Goal: Transaction & Acquisition: Subscribe to service/newsletter

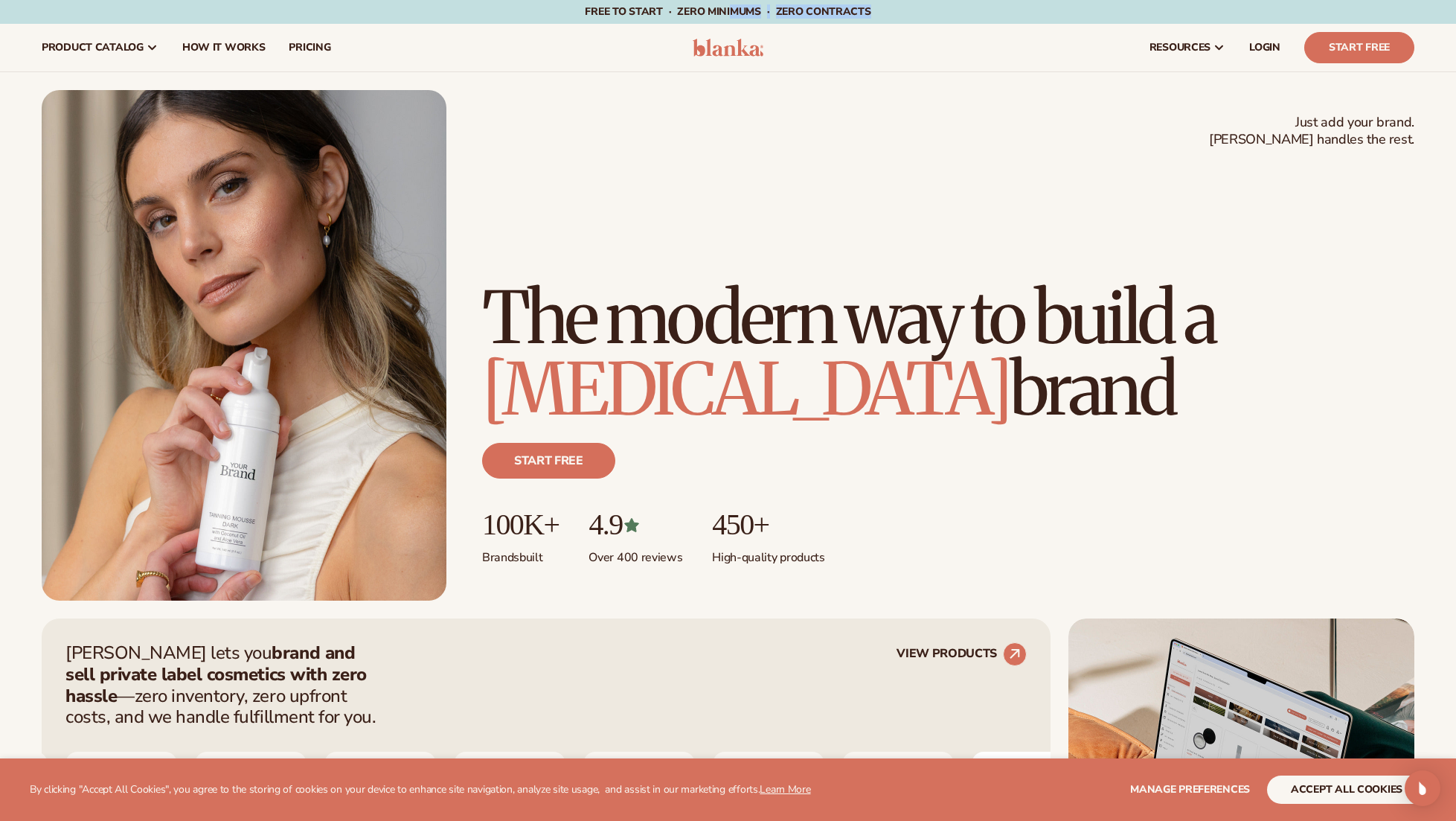
drag, startPoint x: 733, startPoint y: 11, endPoint x: 909, endPoint y: 13, distance: 176.0
click at [909, 13] on div "Free to start · ZERO minimums · ZERO contracts · Free to start · ZERO minimums …" at bounding box center [728, 12] width 1382 height 24
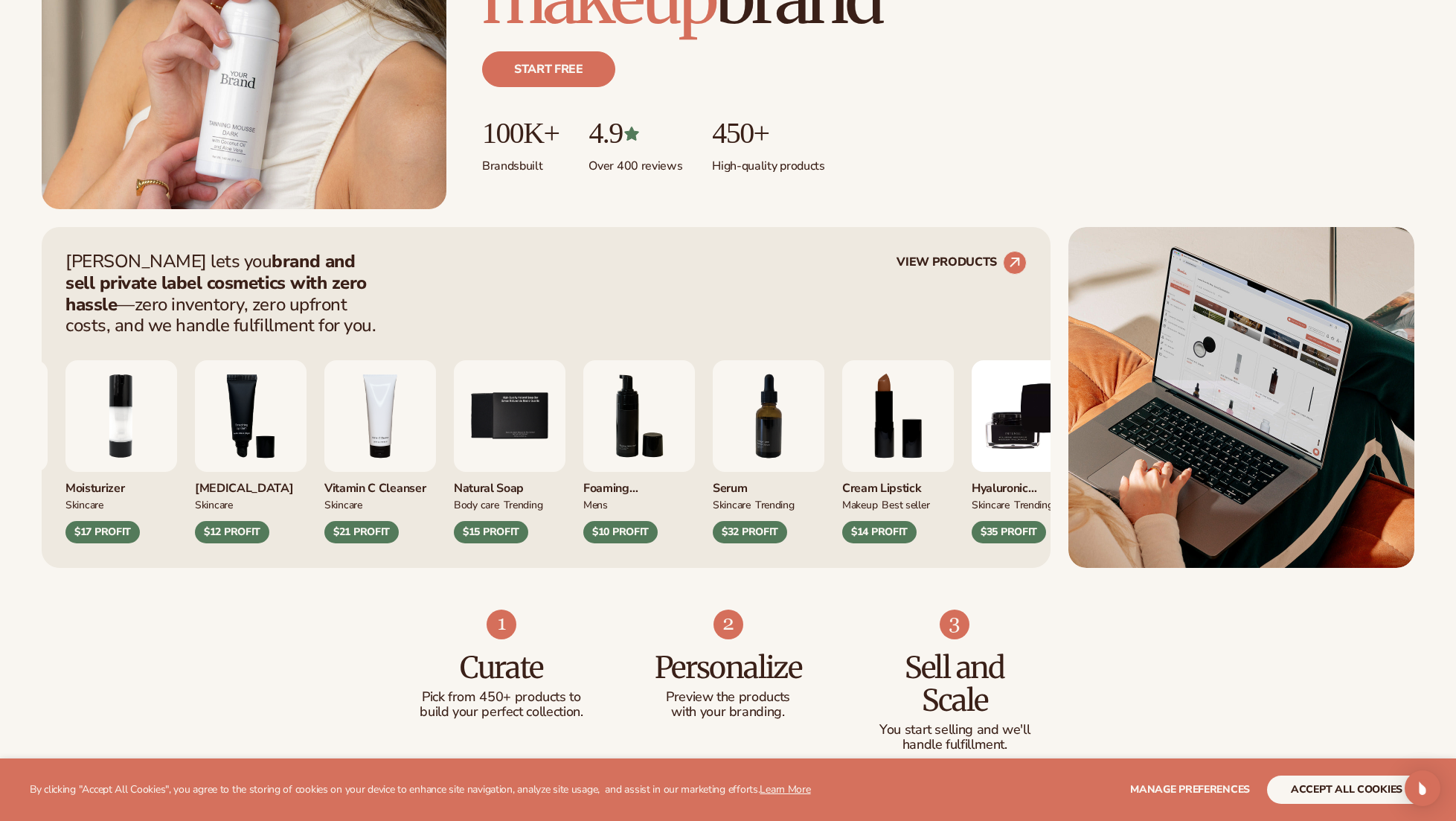
scroll to position [396, 0]
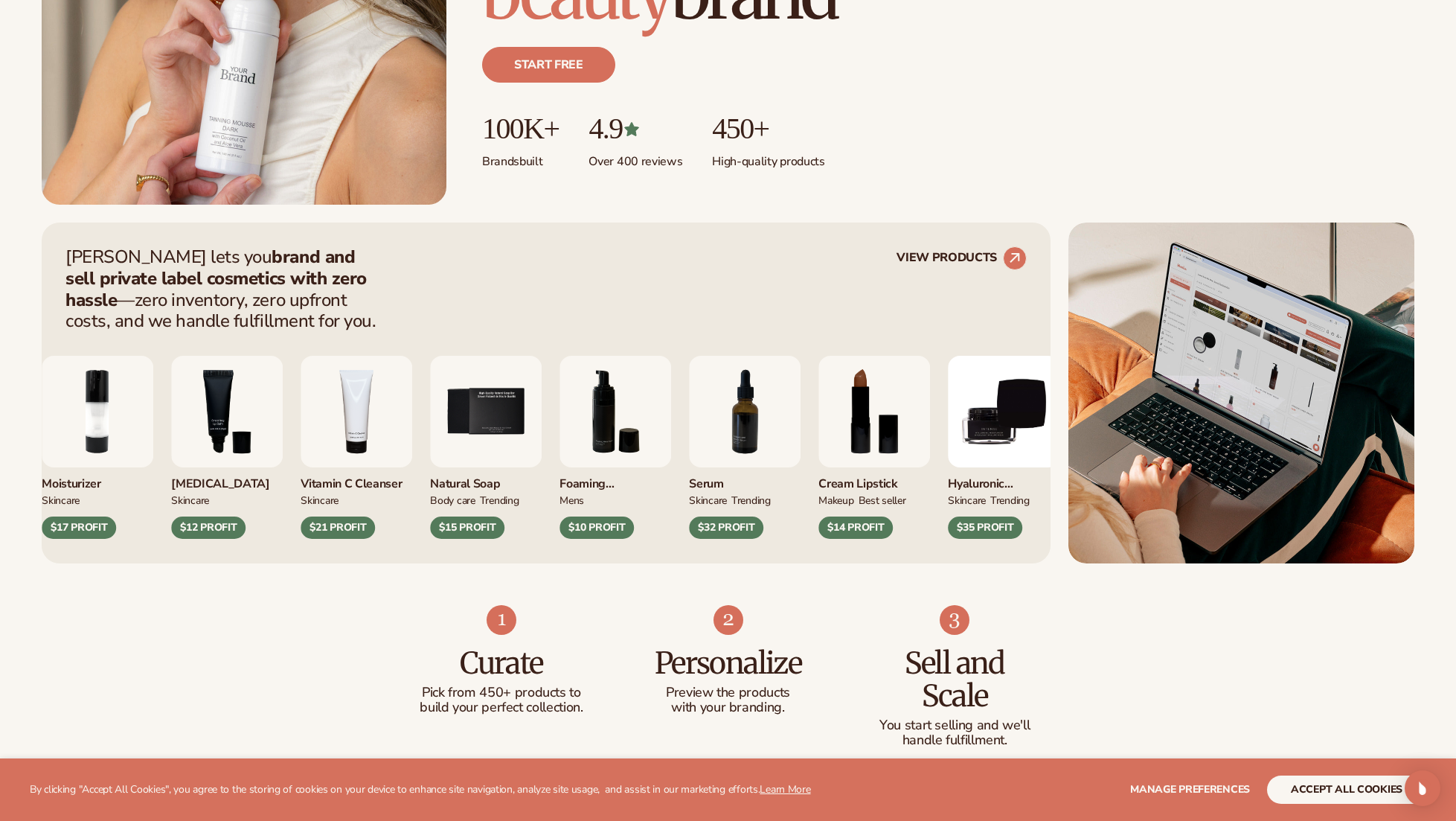
click at [596, 485] on div "Foaming [PERSON_NAME] wash" at bounding box center [615, 479] width 112 height 24
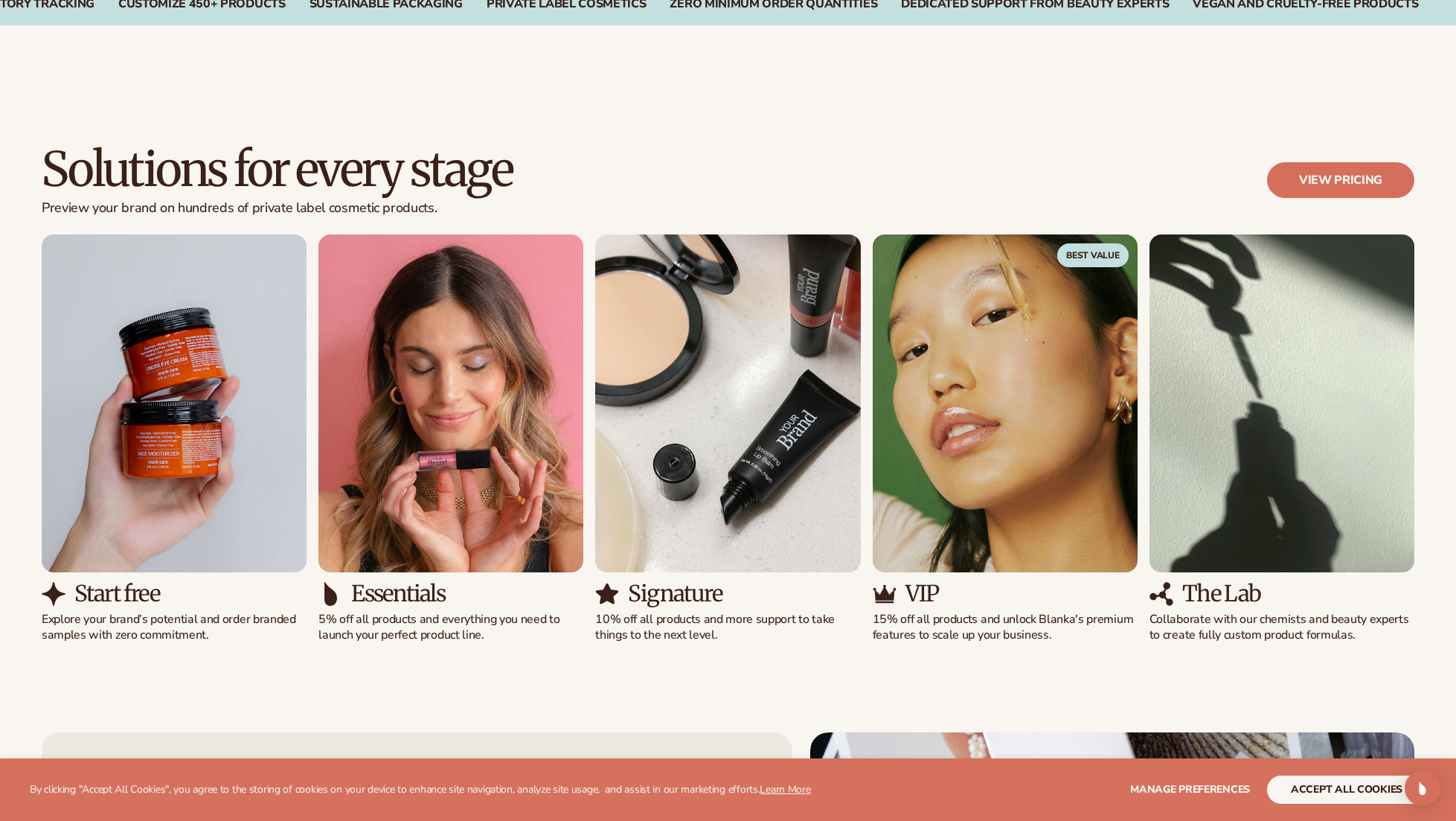
scroll to position [1233, 0]
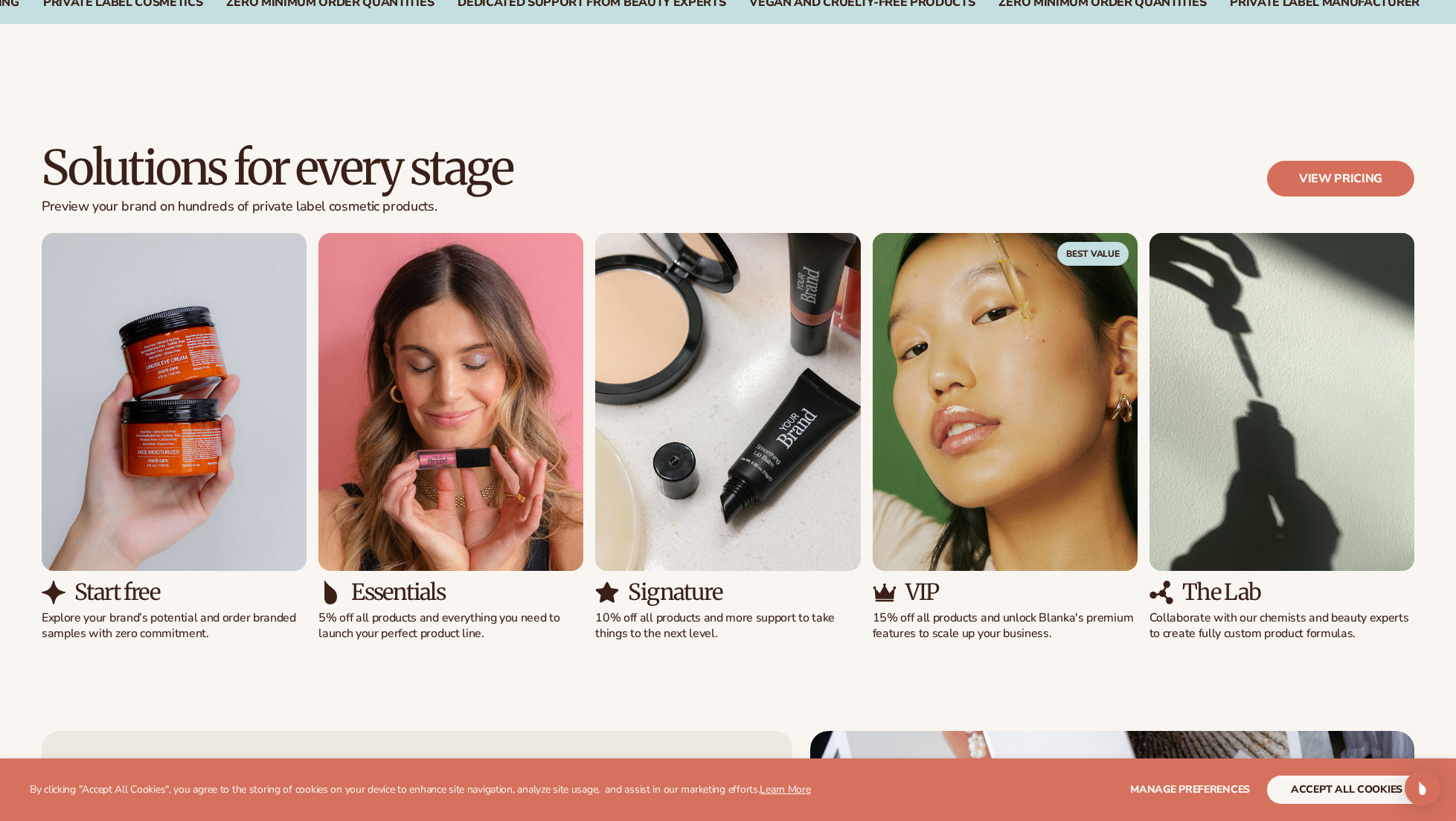
click at [79, 593] on h3 "Start free" at bounding box center [116, 591] width 85 height 24
click at [158, 520] on img "1 / 5" at bounding box center [174, 402] width 265 height 339
click at [1255, 181] on div "Solutions for every stage Preview your brand on hundreds of private label cosme…" at bounding box center [728, 188] width 1373 height 90
click at [1305, 180] on link "View pricing" at bounding box center [1341, 179] width 147 height 36
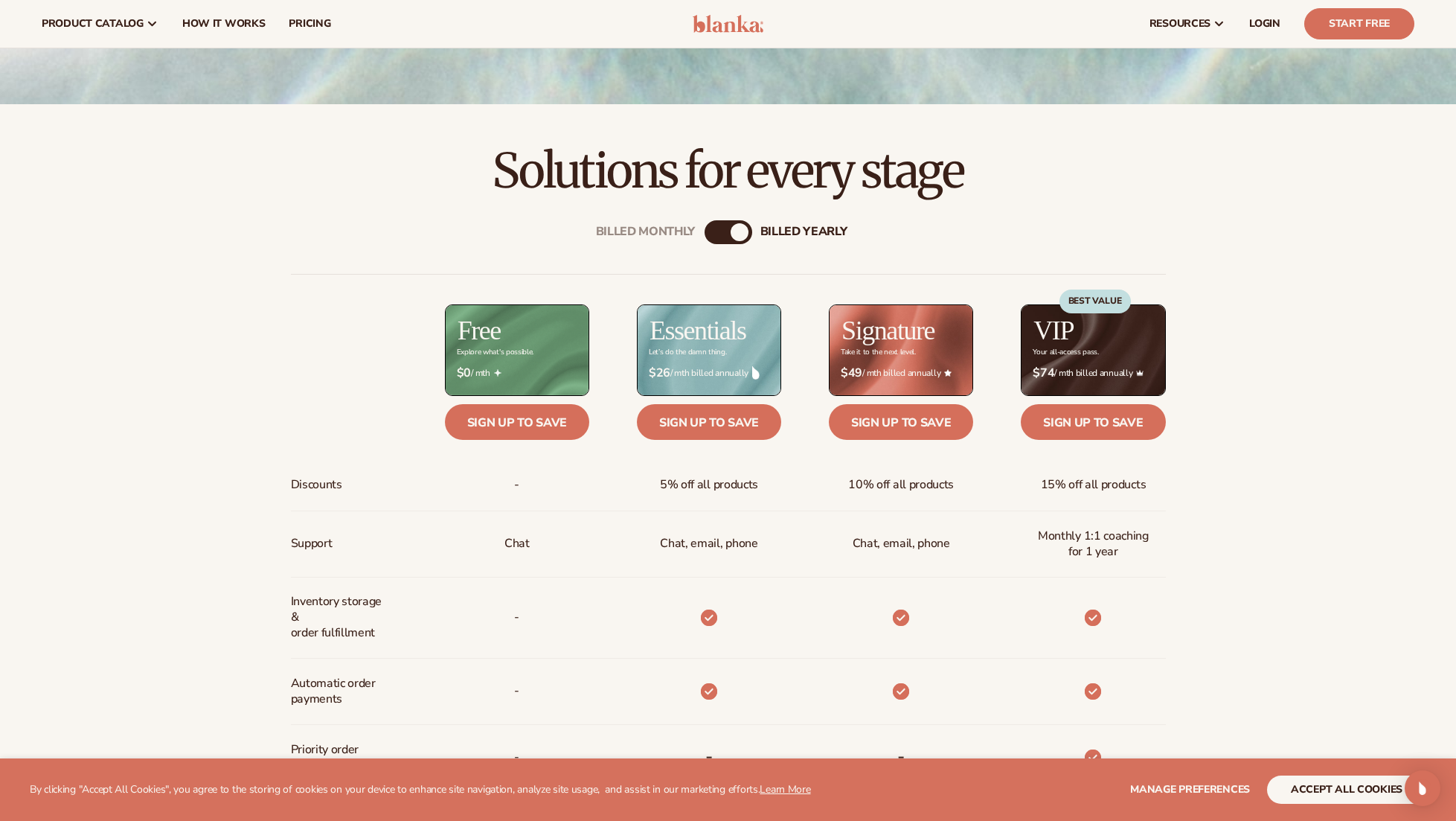
scroll to position [346, 0]
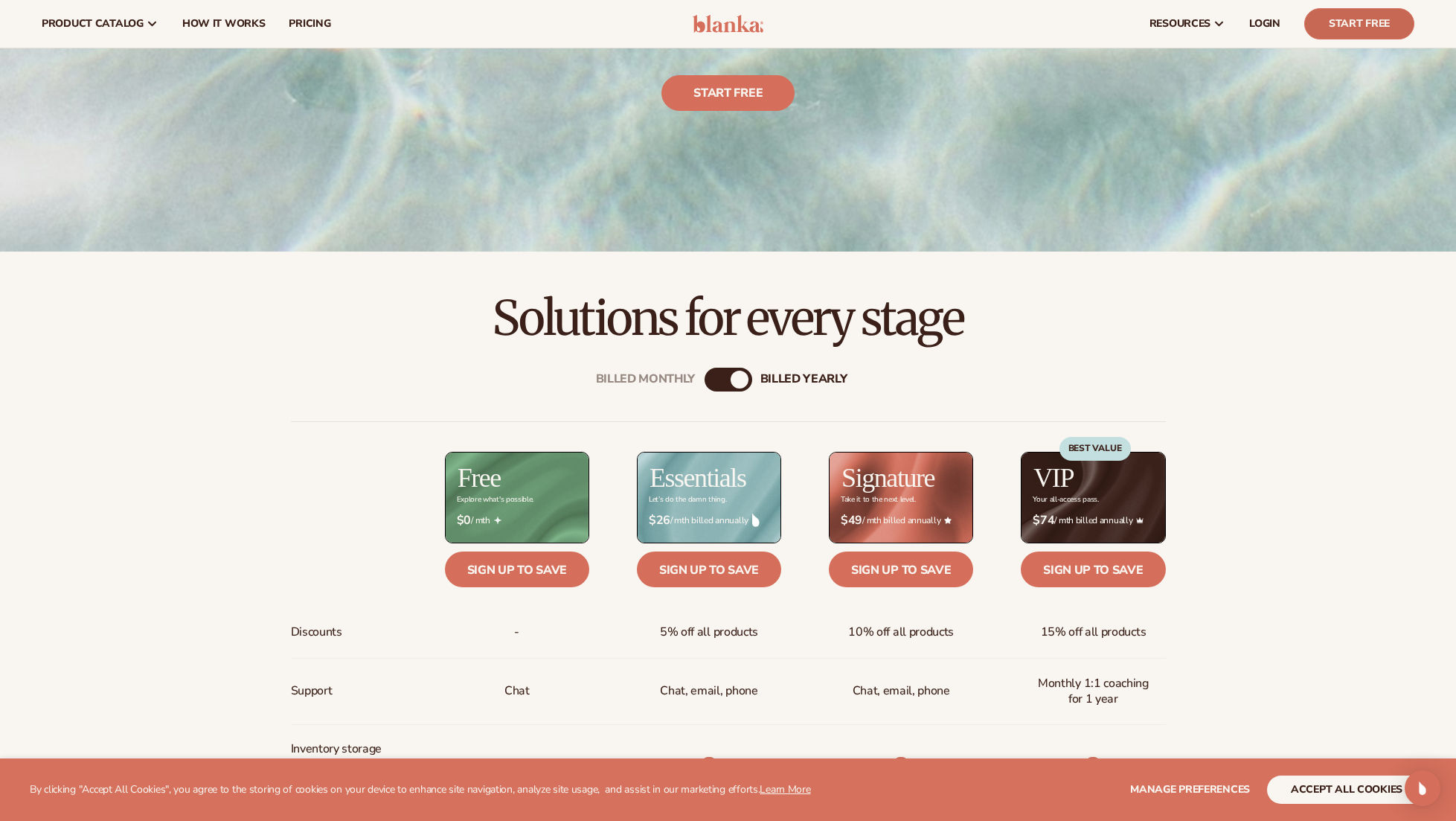
click at [1360, 27] on link "Start Free" at bounding box center [1359, 23] width 110 height 31
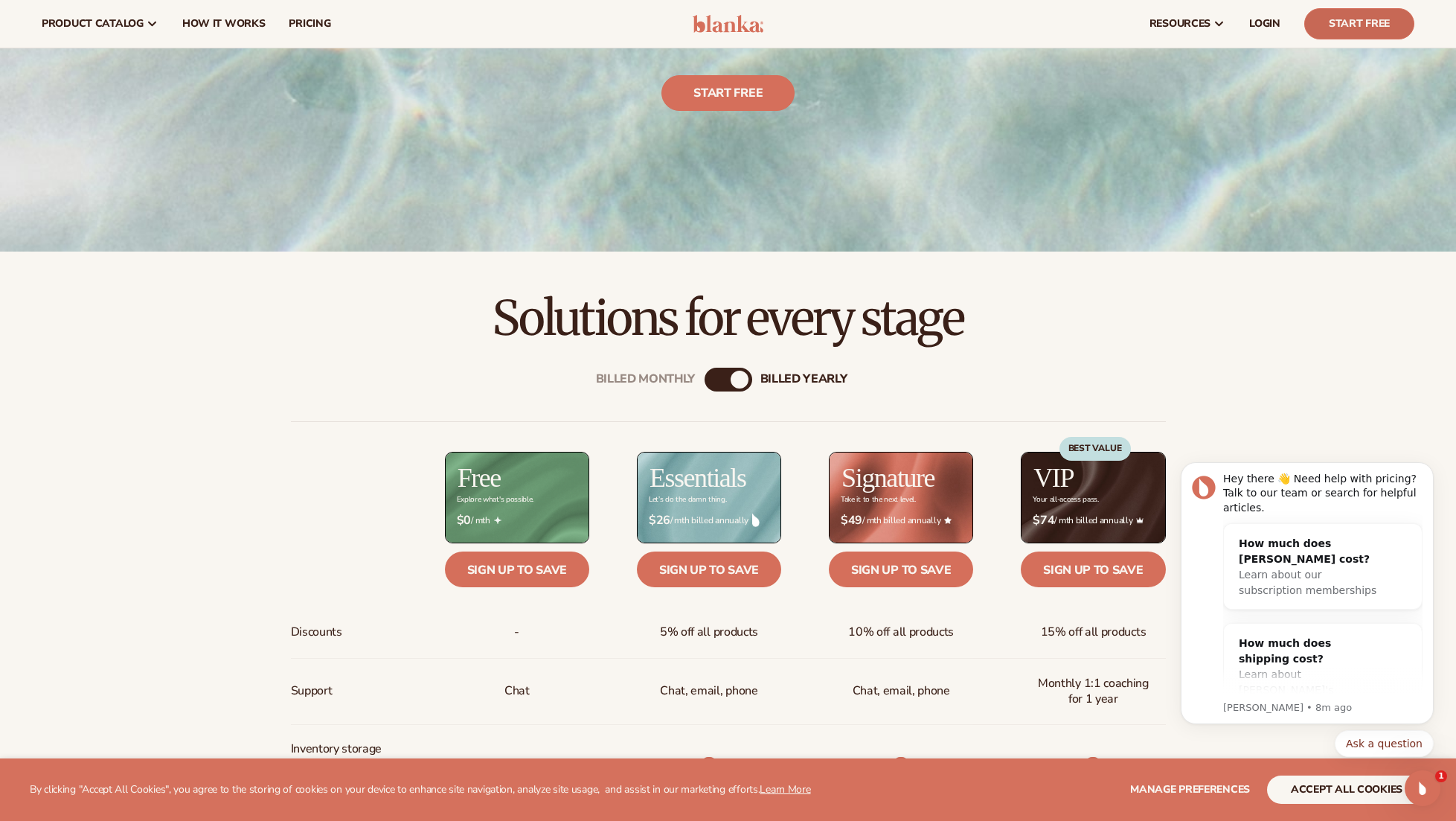
scroll to position [0, 0]
